Goal: Task Accomplishment & Management: Use online tool/utility

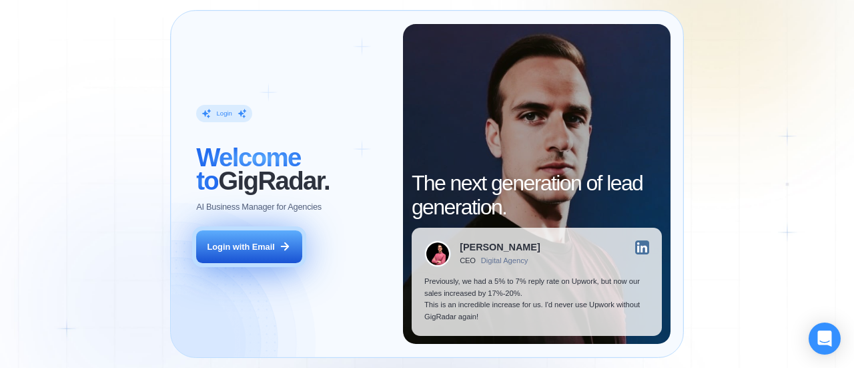
click at [233, 246] on div "Login with Email" at bounding box center [241, 247] width 67 height 12
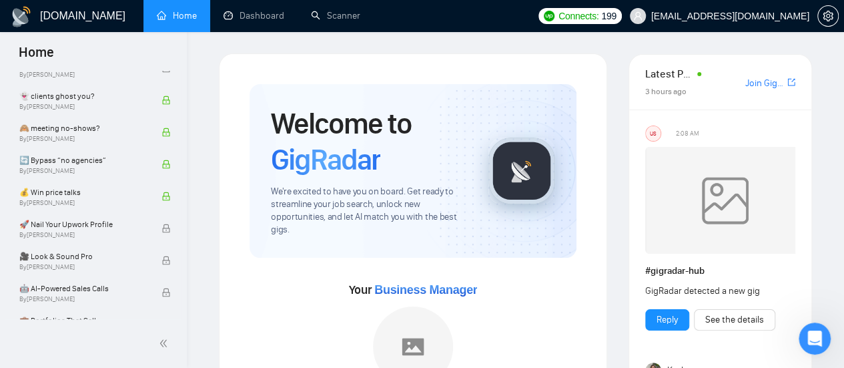
scroll to position [959, 0]
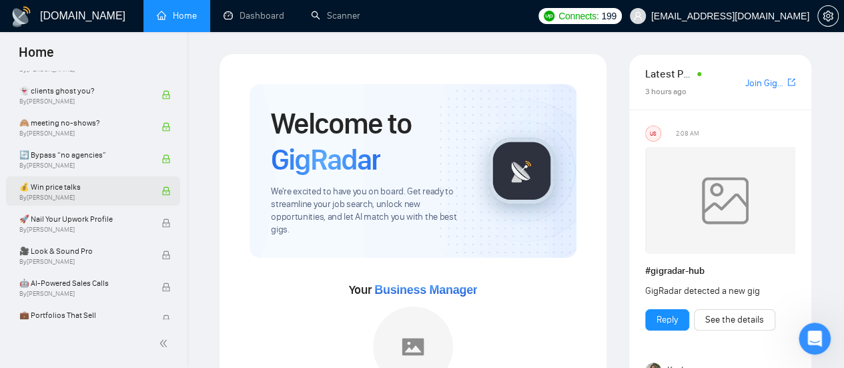
click at [163, 190] on icon "lock" at bounding box center [166, 191] width 7 height 9
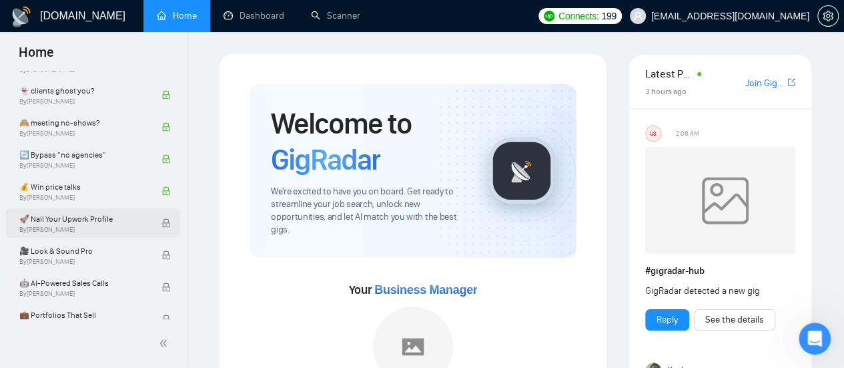
click at [162, 226] on icon "lock" at bounding box center [166, 222] width 9 height 9
click at [52, 229] on span "By Robert O'kruk" at bounding box center [83, 230] width 128 height 8
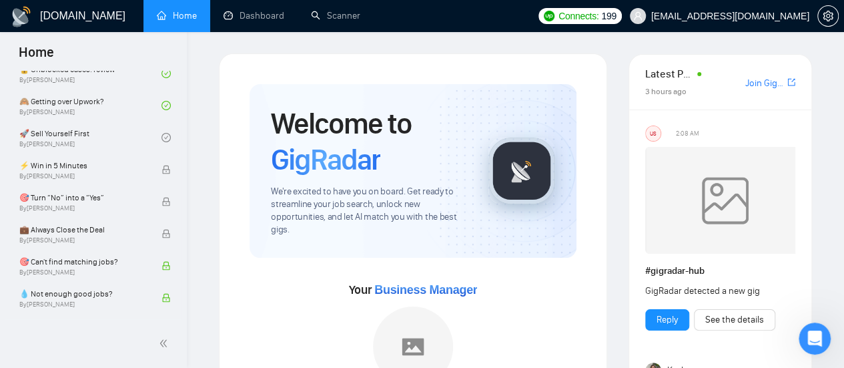
scroll to position [0, 0]
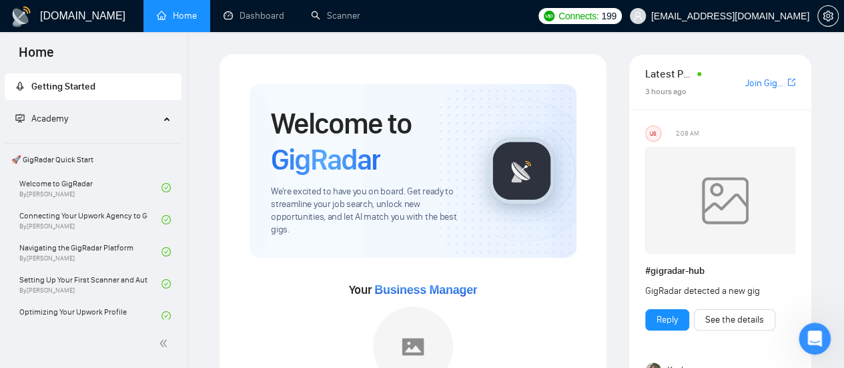
click at [44, 150] on span "🚀 GigRadar Quick Start" at bounding box center [93, 159] width 174 height 27
click at [338, 14] on link "Scanner" at bounding box center [335, 15] width 49 height 11
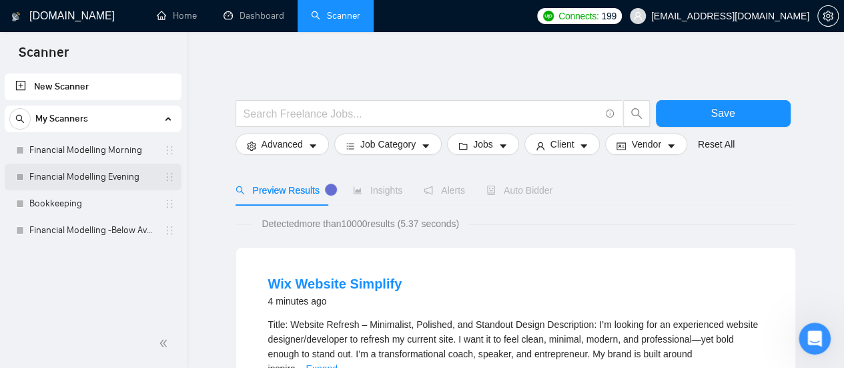
click at [117, 170] on link "Financial Modelling Evening" at bounding box center [92, 177] width 127 height 27
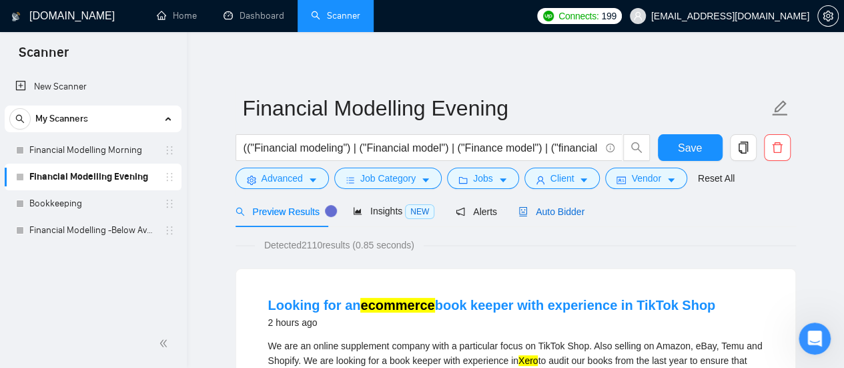
click at [530, 210] on span "Auto Bidder" at bounding box center [552, 211] width 66 height 11
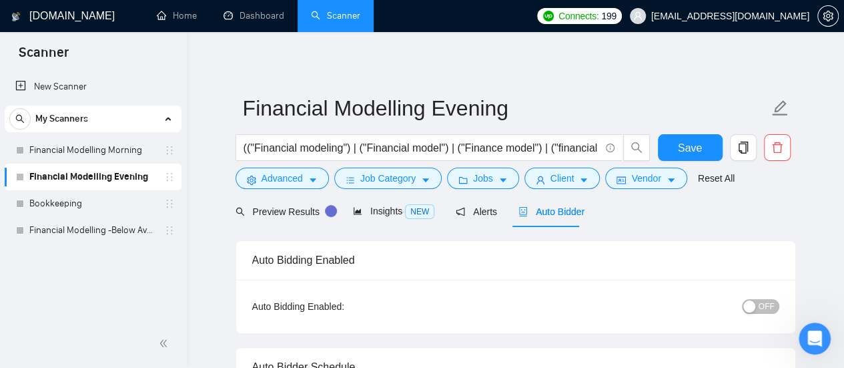
radio input "false"
radio input "true"
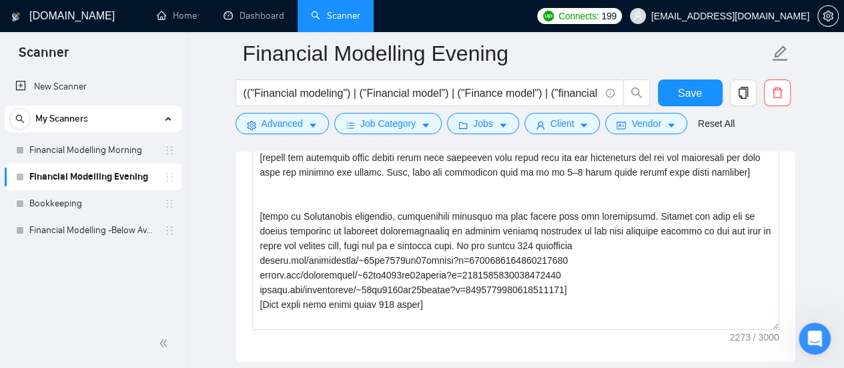
scroll to position [1609, 0]
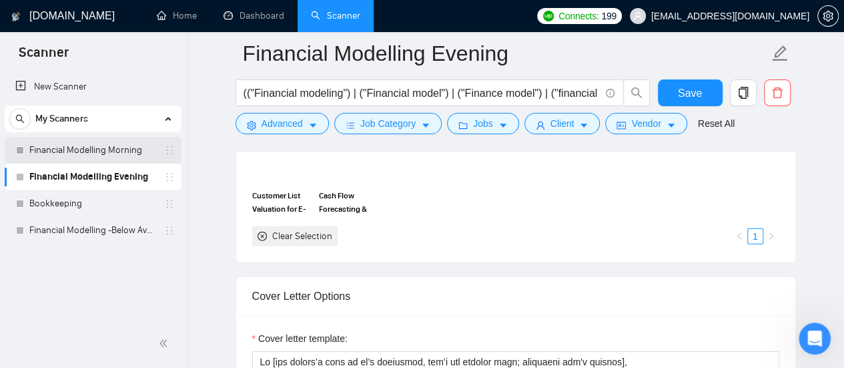
click at [83, 152] on link "Financial Modelling Morning" at bounding box center [92, 150] width 127 height 27
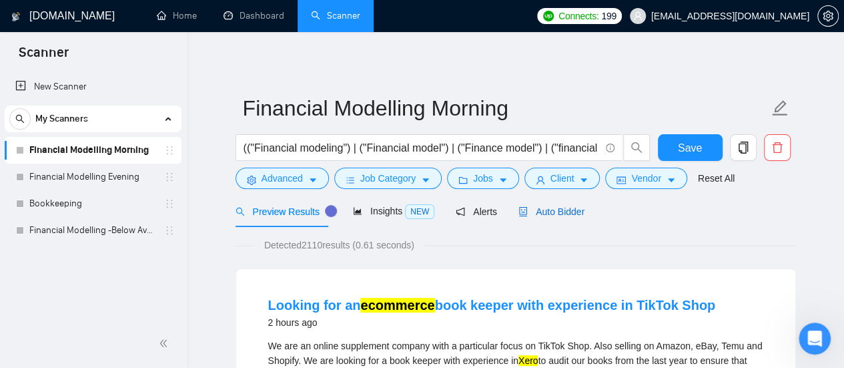
click at [571, 210] on span "Auto Bidder" at bounding box center [552, 211] width 66 height 11
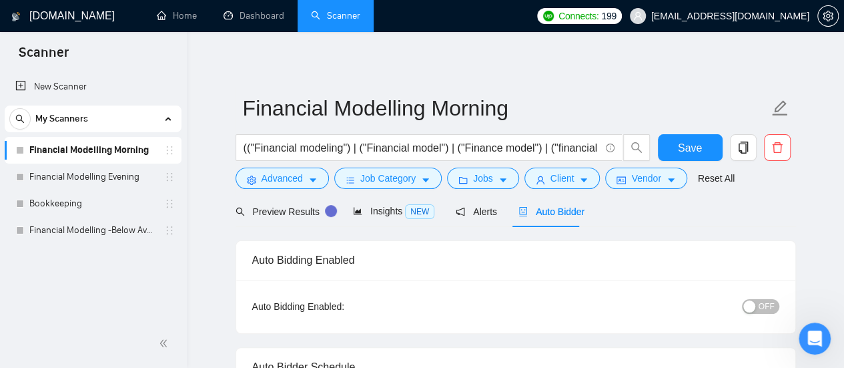
radio input "false"
radio input "true"
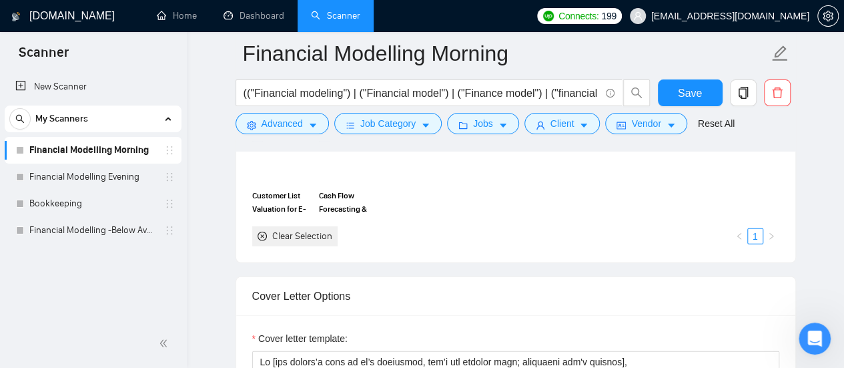
scroll to position [1930, 0]
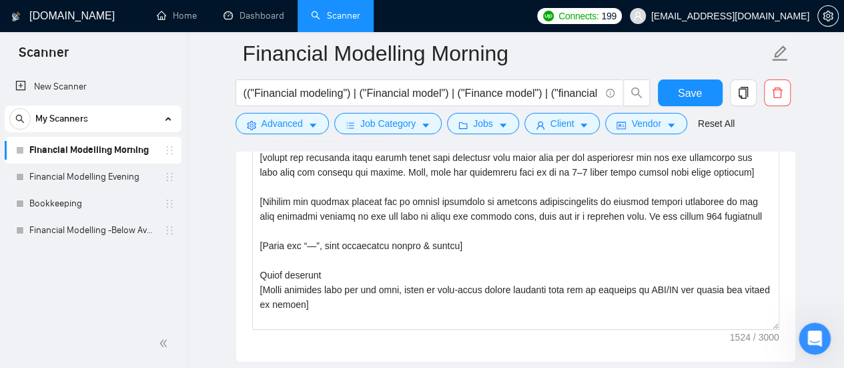
click at [809, 177] on main "Financial Modelling Morning (("Financial modeling") | ("Financial model") | ("F…" at bounding box center [515, 153] width 615 height 4061
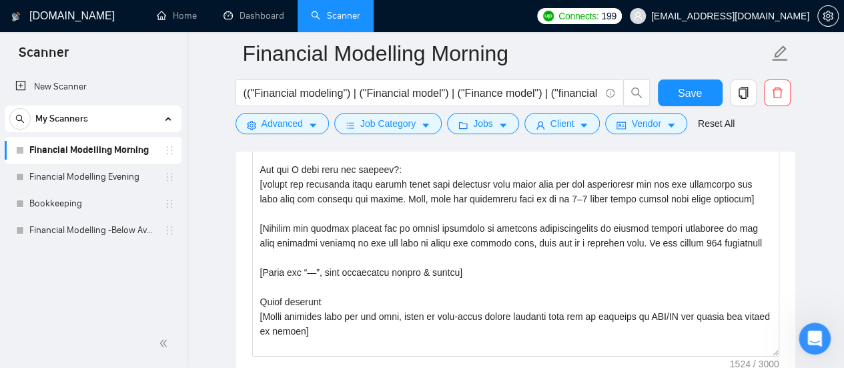
scroll to position [1877, 0]
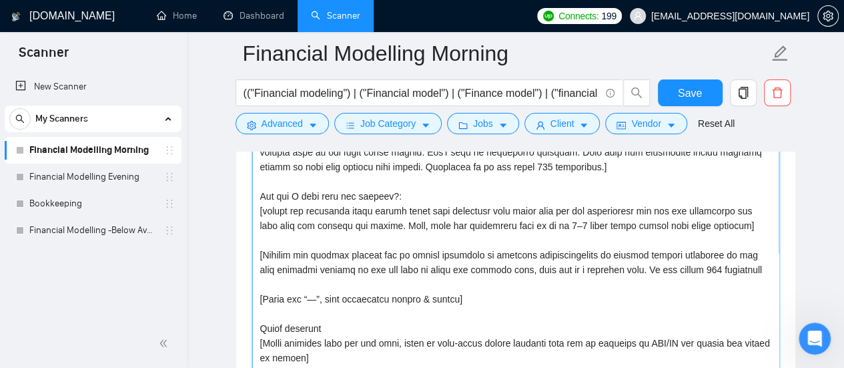
click at [525, 224] on textarea "Cover letter template:" at bounding box center [515, 233] width 527 height 300
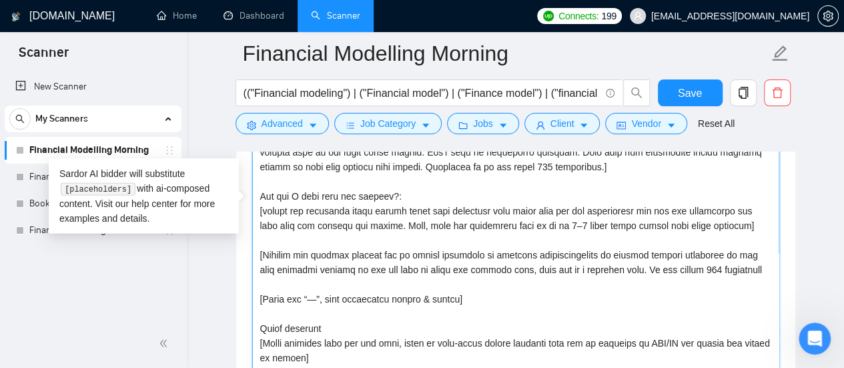
click at [525, 224] on textarea "Cover letter template:" at bounding box center [515, 233] width 527 height 300
paste textarea "Hi [use client's name if available], [If urgency or immediate start is mentione…"
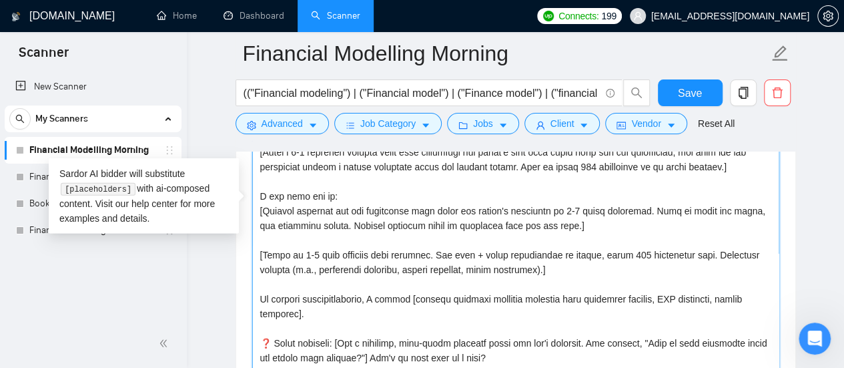
scroll to position [25, 0]
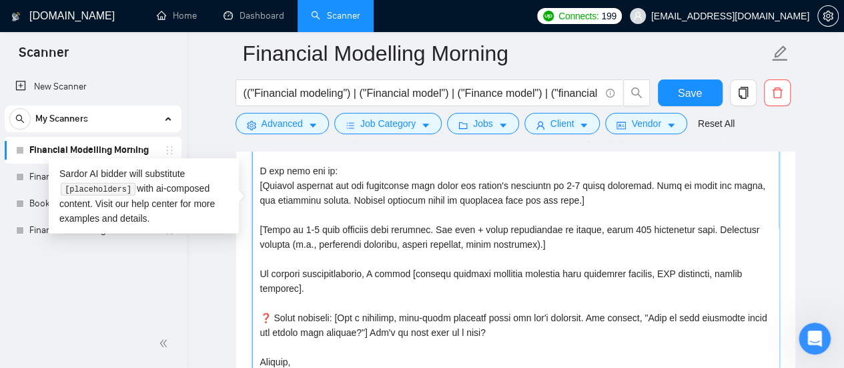
type textarea "Hi [use client's name if available], [If urgency or immediate start is mentione…"
click at [135, 309] on div "New Scanner My Scanners Financial Modelling Morning Financial Modelling Evening…" at bounding box center [93, 195] width 187 height 248
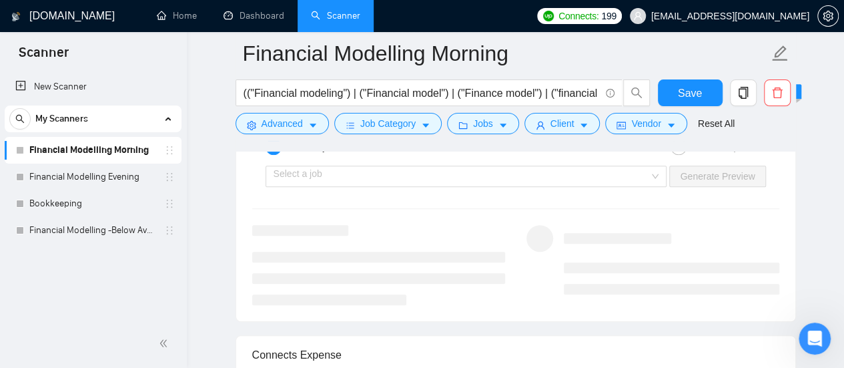
click at [135, 309] on div "New Scanner My Scanners Financial Modelling Morning Financial Modelling Evening…" at bounding box center [93, 195] width 187 height 248
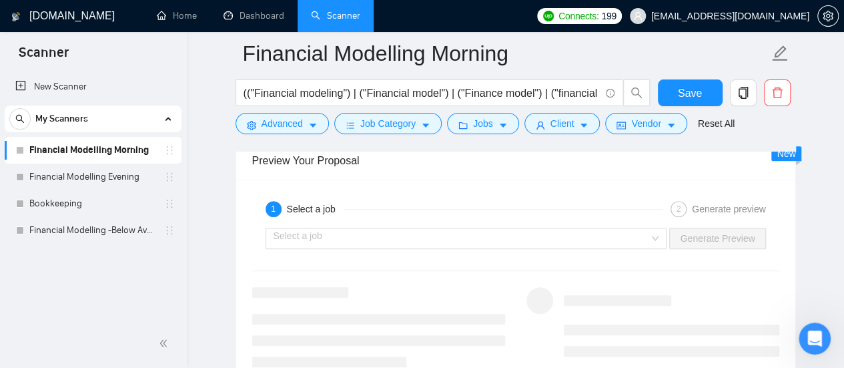
scroll to position [2785, 0]
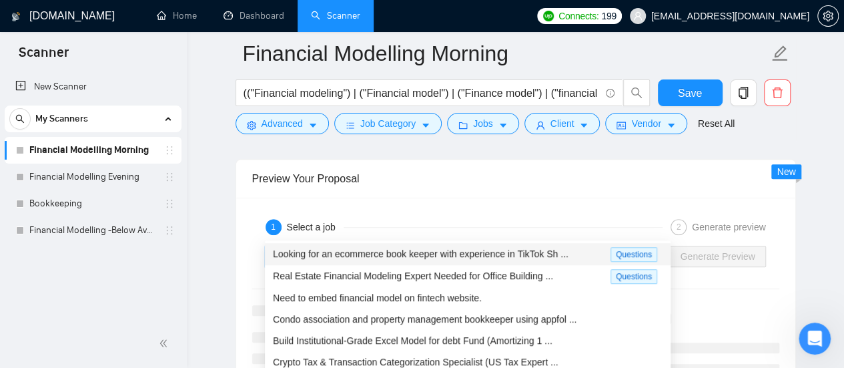
click at [449, 246] on input "search" at bounding box center [462, 256] width 376 height 20
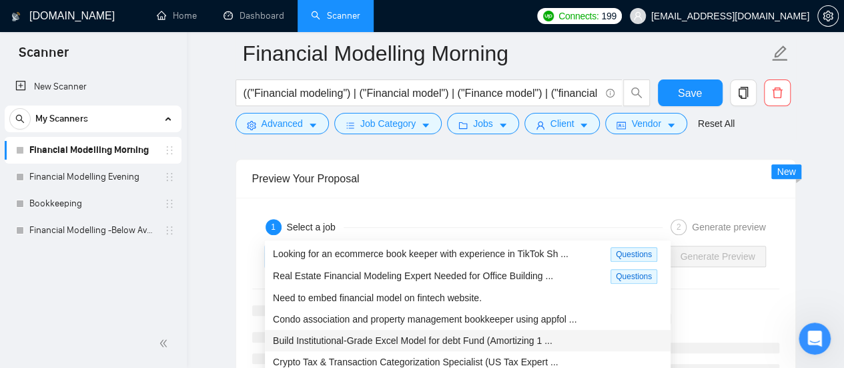
click at [439, 339] on span "Build Institutional-Grade Excel Model for debt Fund (Amortizing 1 ..." at bounding box center [413, 340] width 280 height 11
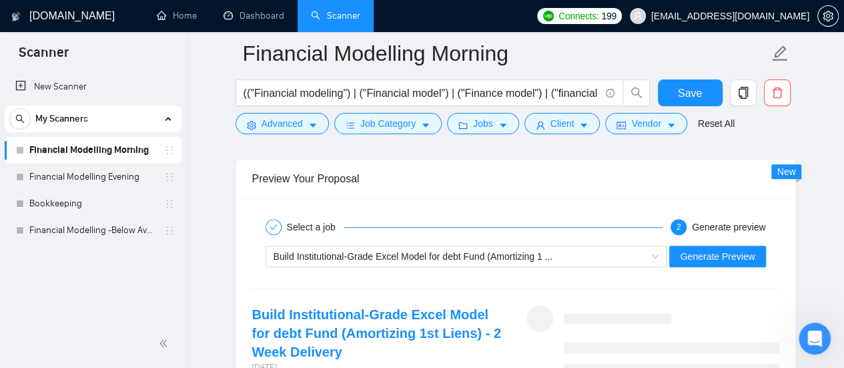
click at [684, 240] on div "Build Institutional-Grade Excel Model for debt Fund (Amortizing 1 ... Generate …" at bounding box center [516, 256] width 530 height 32
click at [704, 249] on span "Generate Preview" at bounding box center [717, 256] width 75 height 15
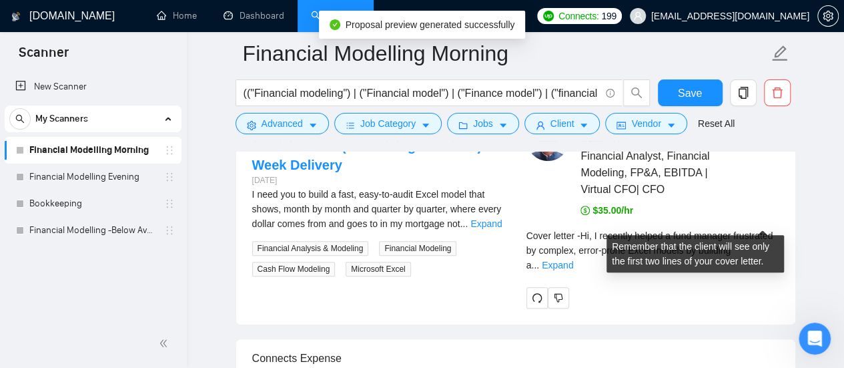
scroll to position [2999, 0]
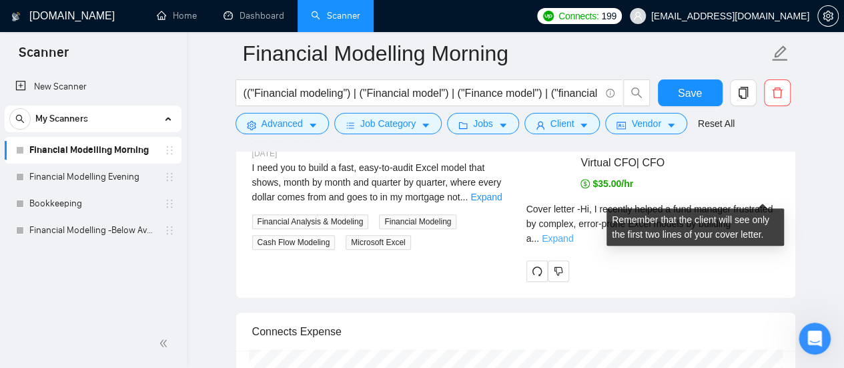
click at [573, 233] on link "Expand" at bounding box center [557, 238] width 31 height 11
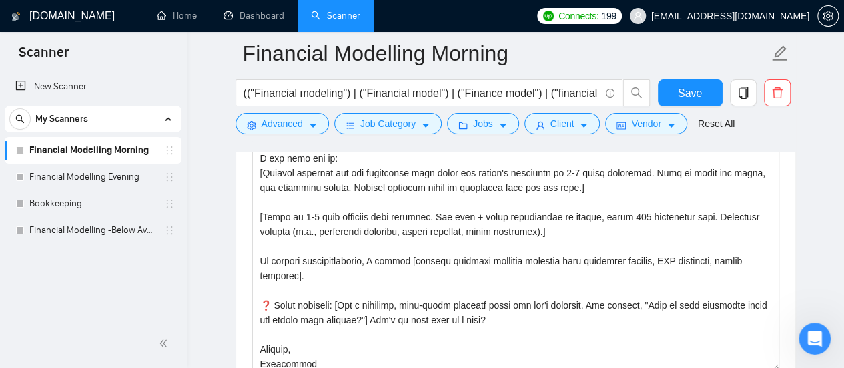
scroll to position [1877, 0]
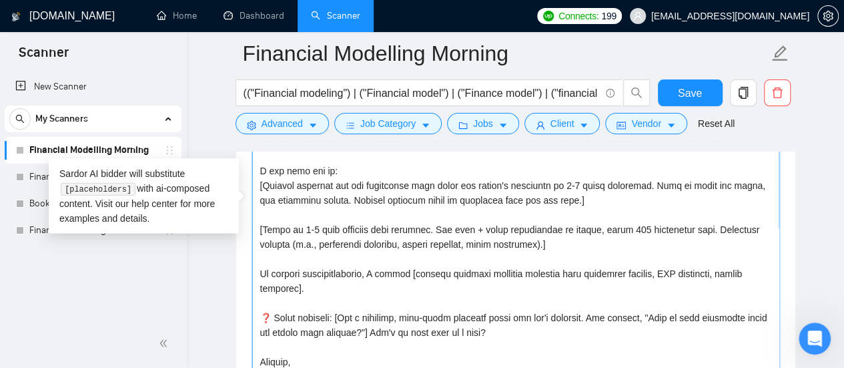
click at [275, 293] on textarea "Cover letter template:" at bounding box center [515, 233] width 527 height 300
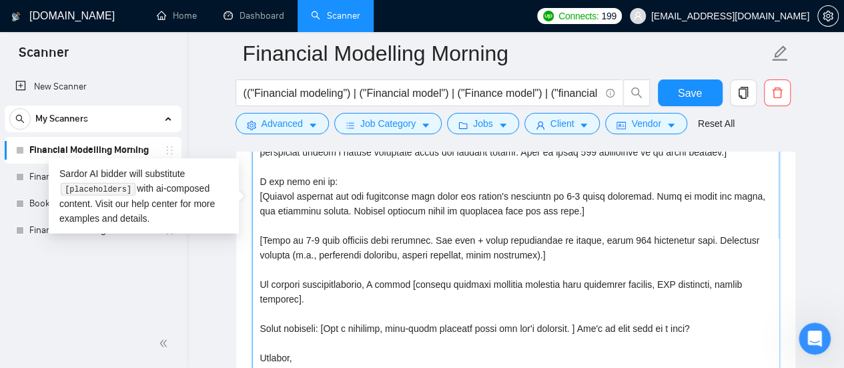
scroll to position [15, 0]
click at [186, 302] on div "New Scanner My Scanners Financial Modelling Morning Financial Modelling Evening…" at bounding box center [93, 195] width 187 height 248
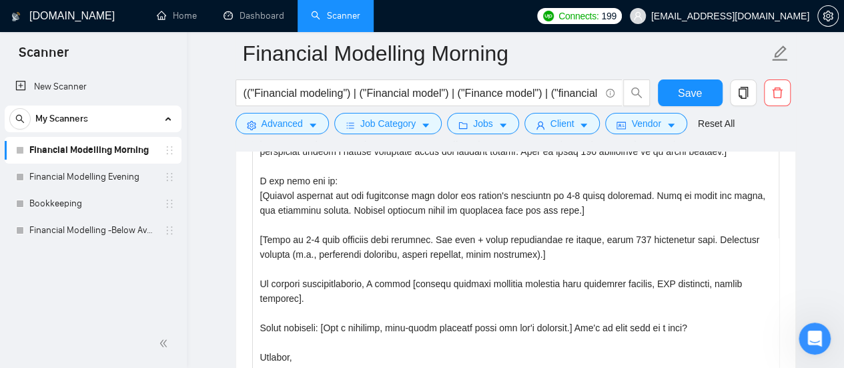
scroll to position [1877, 0]
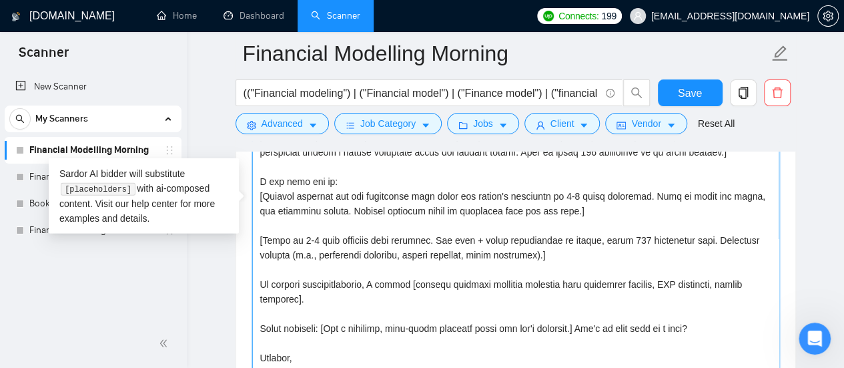
click at [266, 270] on textarea "Cover letter template:" at bounding box center [515, 233] width 527 height 300
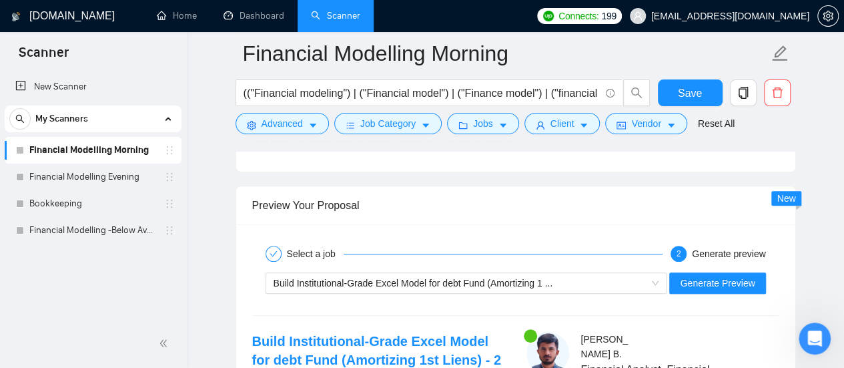
scroll to position [2770, 0]
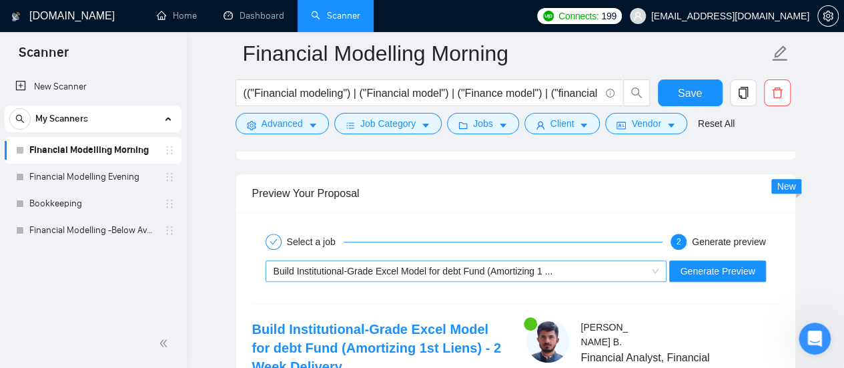
click at [648, 261] on div "Build Institutional-Grade Excel Model for debt Fund (Amortizing 1 ..." at bounding box center [461, 271] width 374 height 20
type textarea "Hi [use client's name if available], [If urgency or immediate start is mentione…"
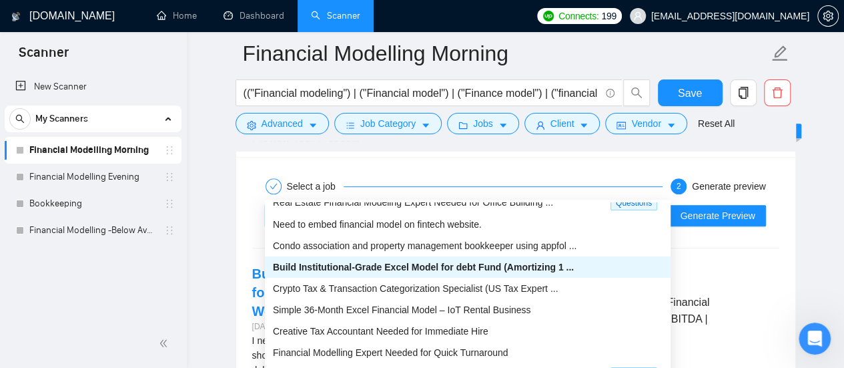
scroll to position [29, 0]
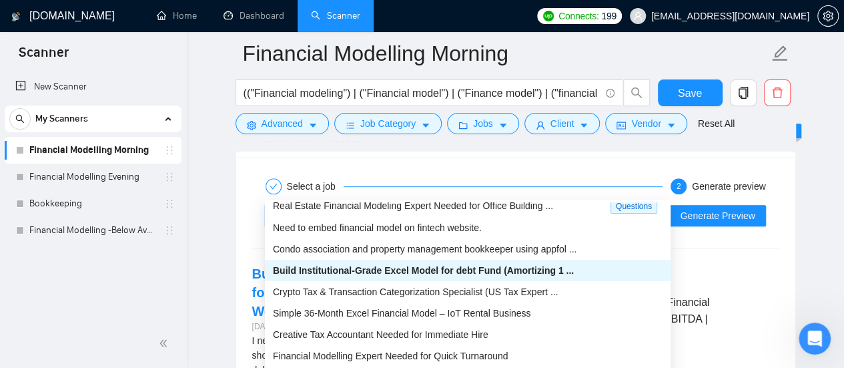
click at [619, 314] on div "Simple 36-Month Excel Financial Model – IoT Rental Business" at bounding box center [468, 313] width 390 height 15
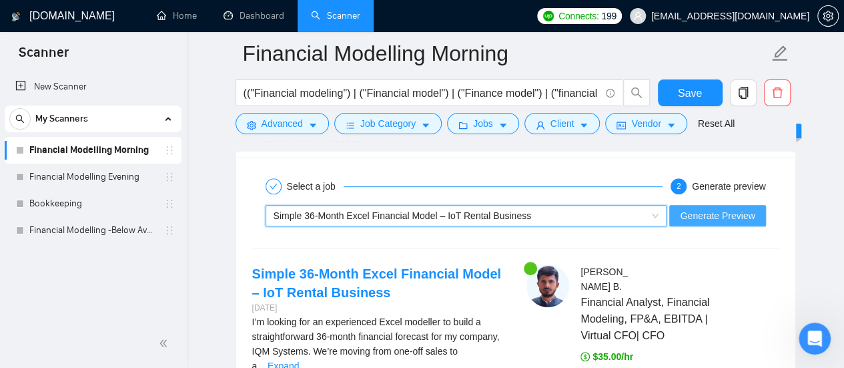
click at [742, 208] on span "Generate Preview" at bounding box center [717, 215] width 75 height 15
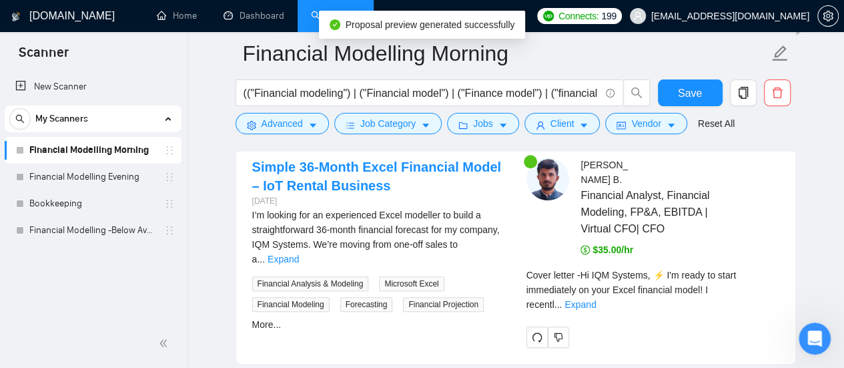
scroll to position [2959, 0]
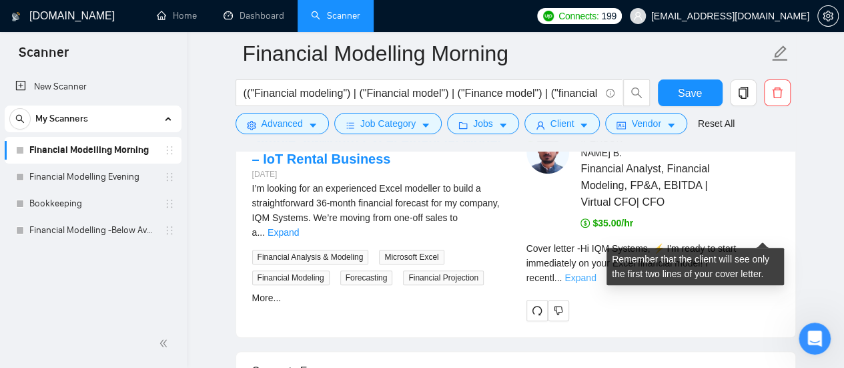
click at [596, 272] on link "Expand" at bounding box center [580, 277] width 31 height 11
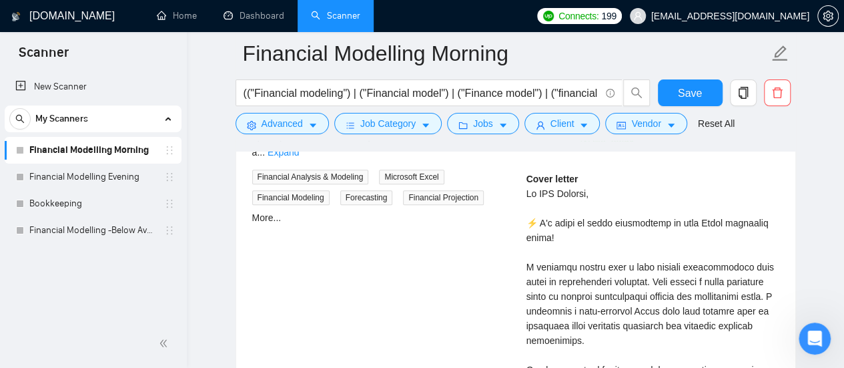
scroll to position [3066, 0]
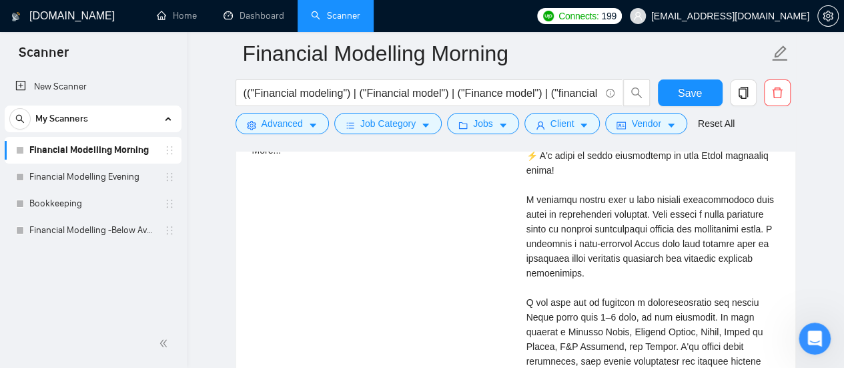
click at [665, 303] on div "Cover letter" at bounding box center [653, 331] width 253 height 455
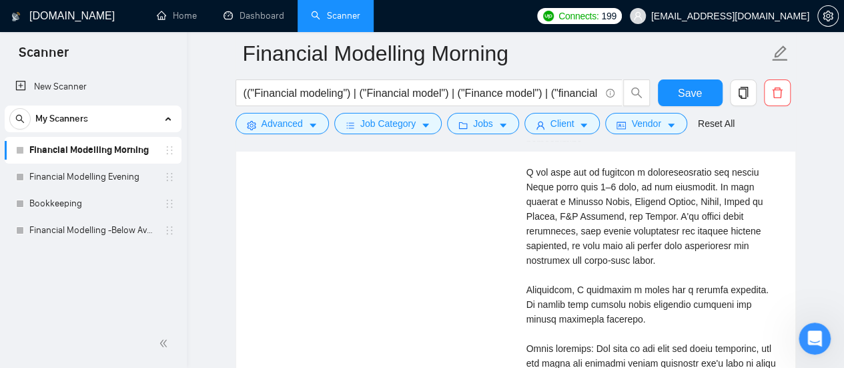
scroll to position [3233, 0]
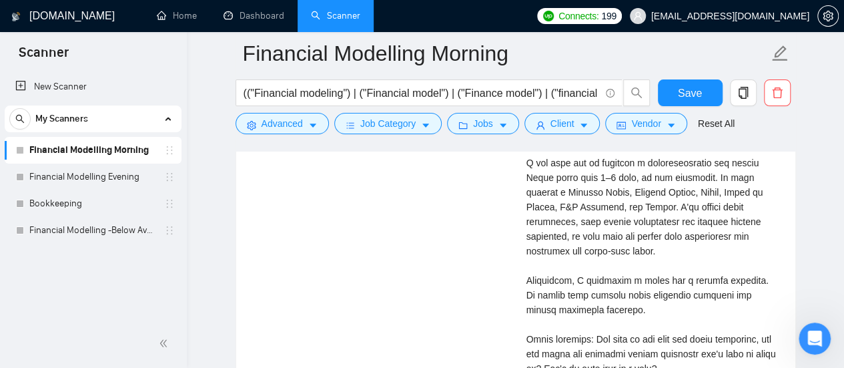
click at [663, 282] on div "Cover letter" at bounding box center [653, 192] width 253 height 455
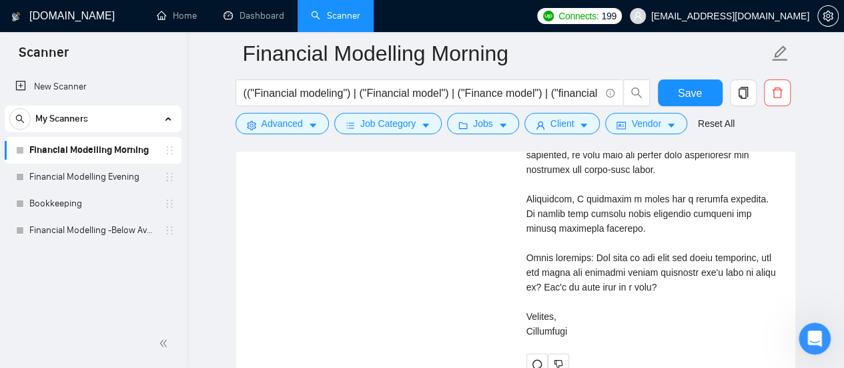
scroll to position [3649, 0]
